Goal: Task Accomplishment & Management: Manage account settings

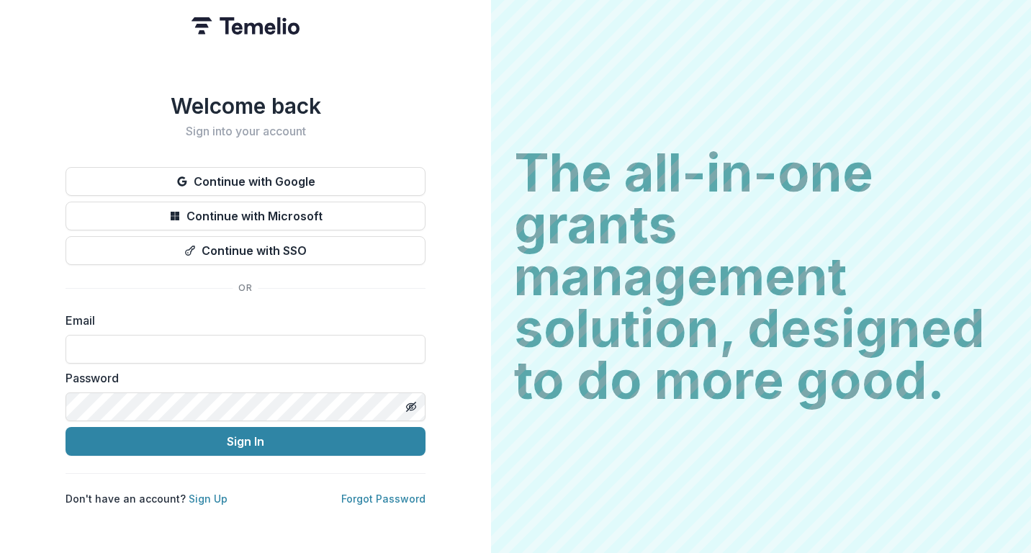
type input "**********"
click at [246, 436] on button "Sign In" at bounding box center [246, 441] width 360 height 29
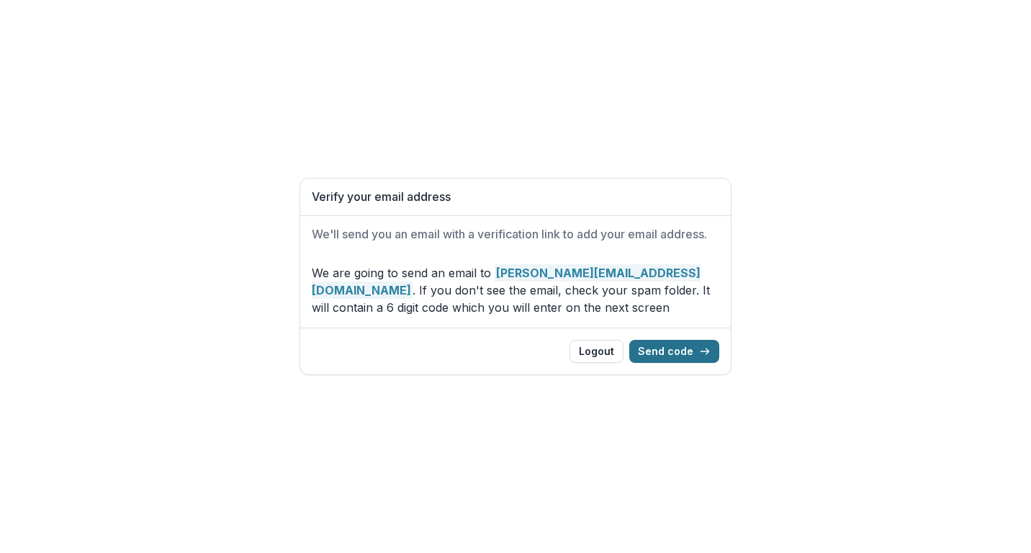
click at [702, 351] on icon "button" at bounding box center [705, 352] width 12 height 12
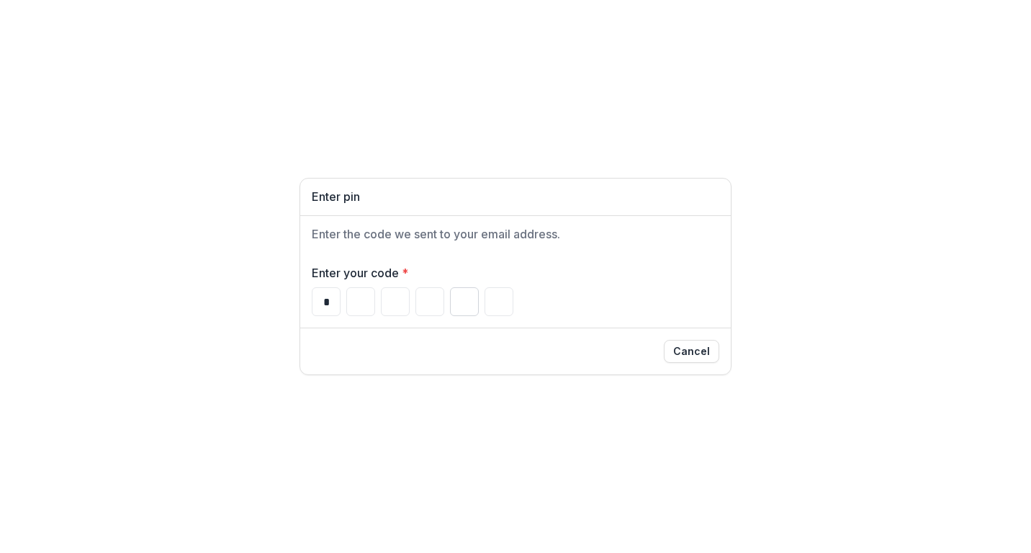
type input "*"
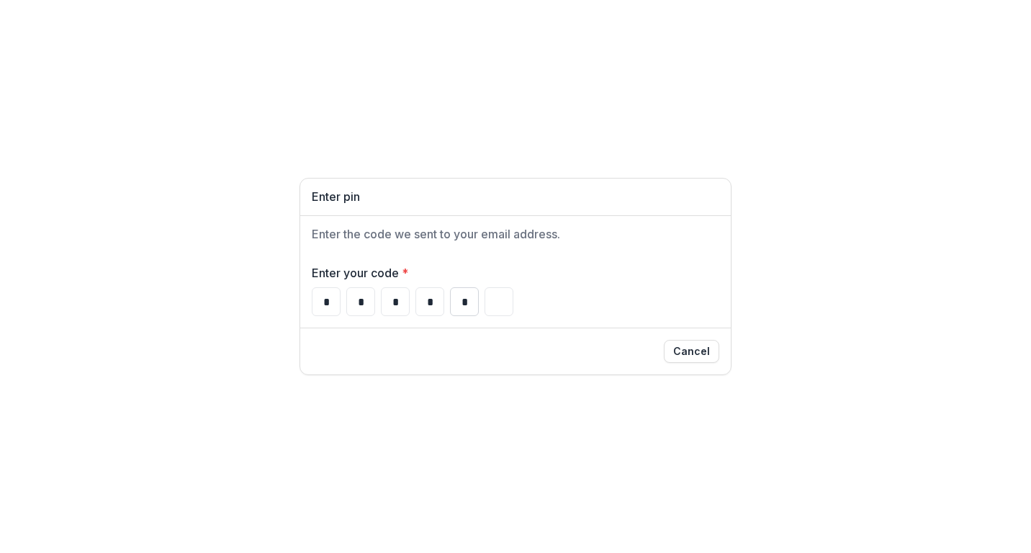
type input "*"
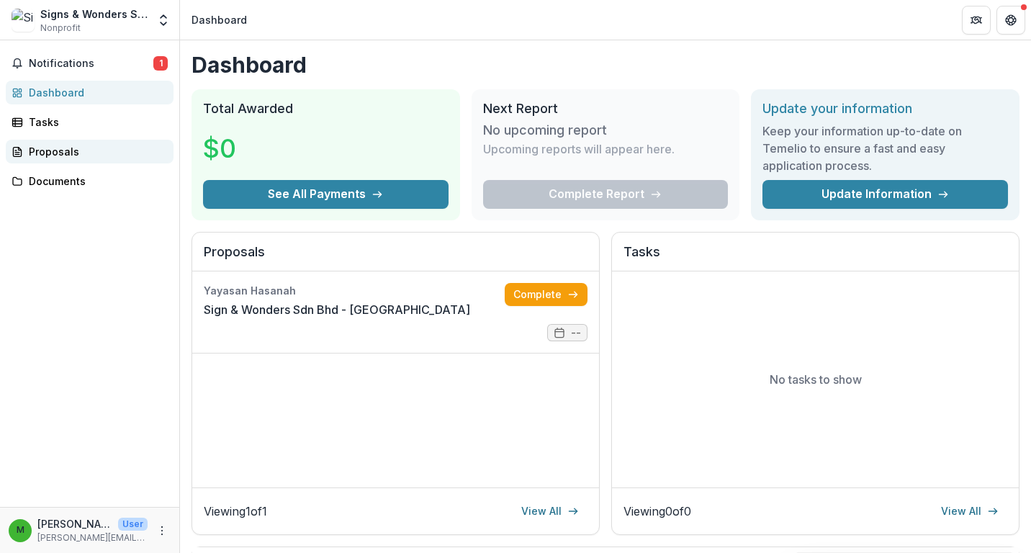
click at [75, 149] on div "Proposals" at bounding box center [95, 151] width 133 height 15
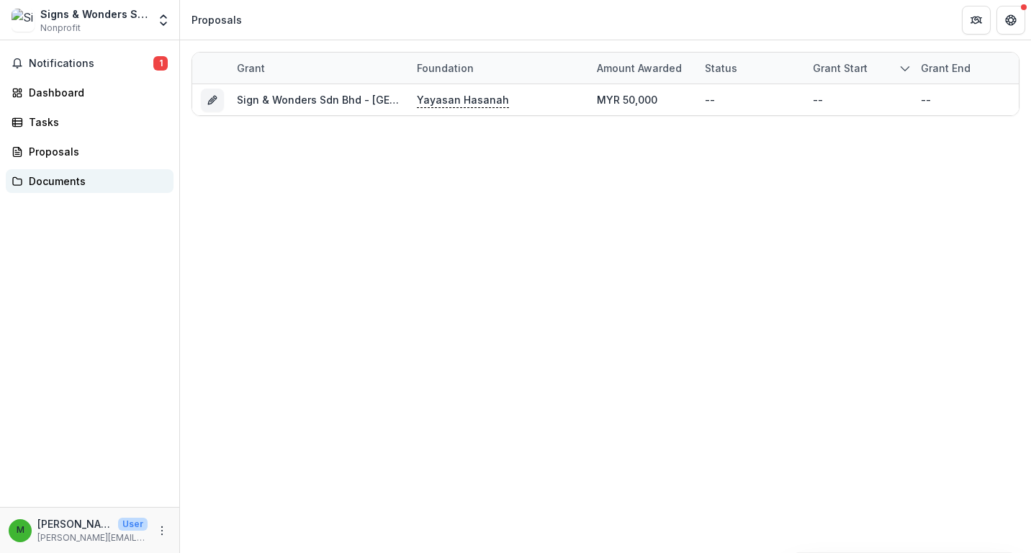
click at [85, 172] on link "Documents" at bounding box center [90, 181] width 168 height 24
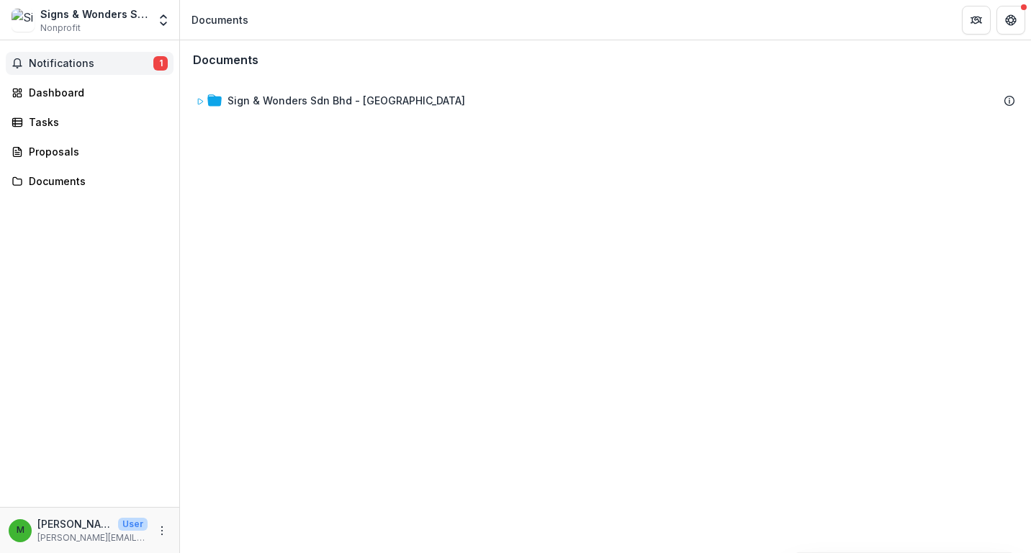
click at [84, 68] on span "Notifications" at bounding box center [91, 64] width 125 height 12
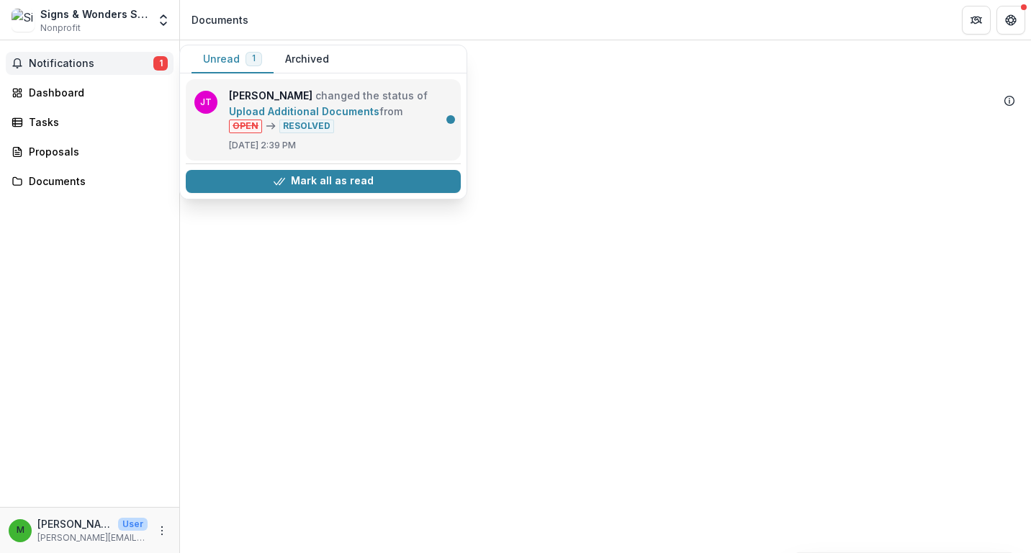
click at [380, 117] on link "Upload Additional Documents" at bounding box center [304, 111] width 151 height 12
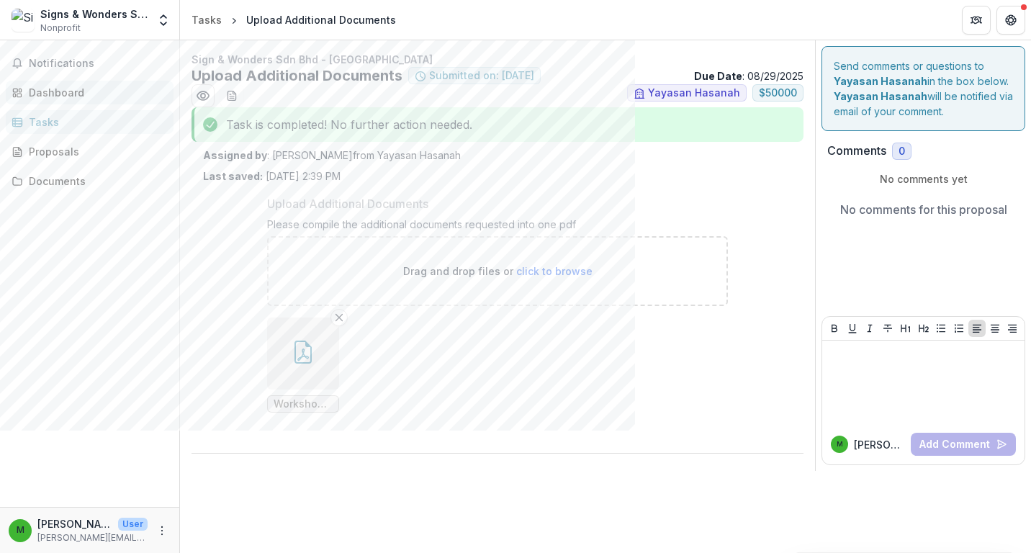
click at [101, 92] on div "Dashboard" at bounding box center [95, 92] width 133 height 15
